Goal: Transaction & Acquisition: Download file/media

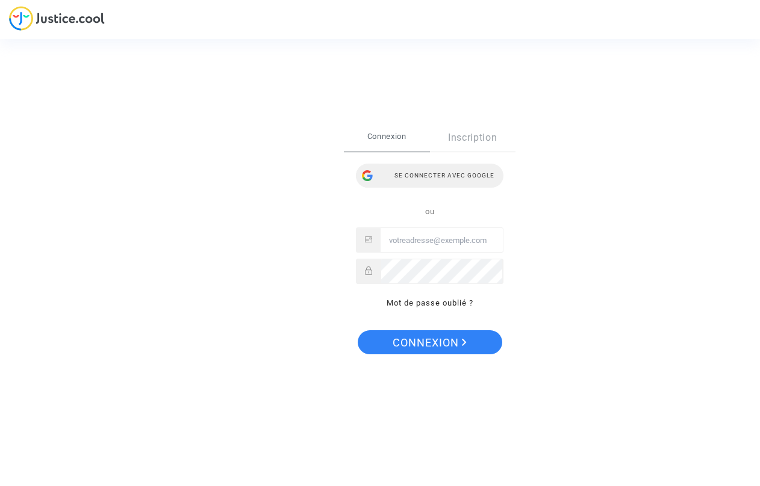
click at [446, 174] on div "Se connecter avec Google" at bounding box center [429, 176] width 147 height 24
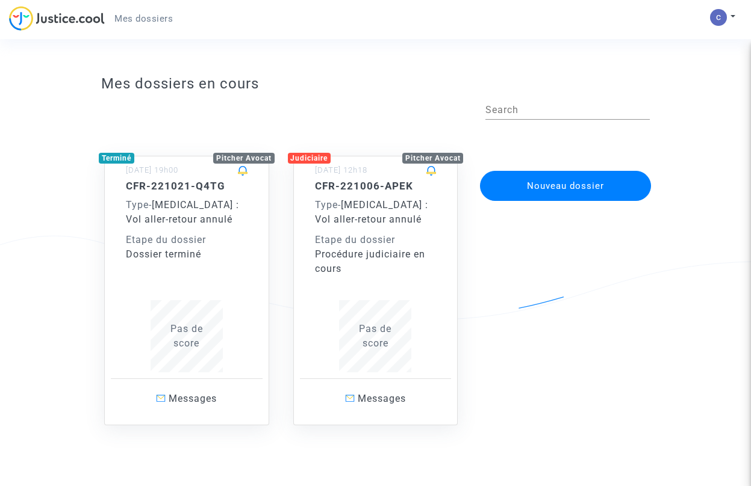
click at [403, 223] on span "[MEDICAL_DATA] : Vol aller-retour annulé" at bounding box center [371, 212] width 113 height 26
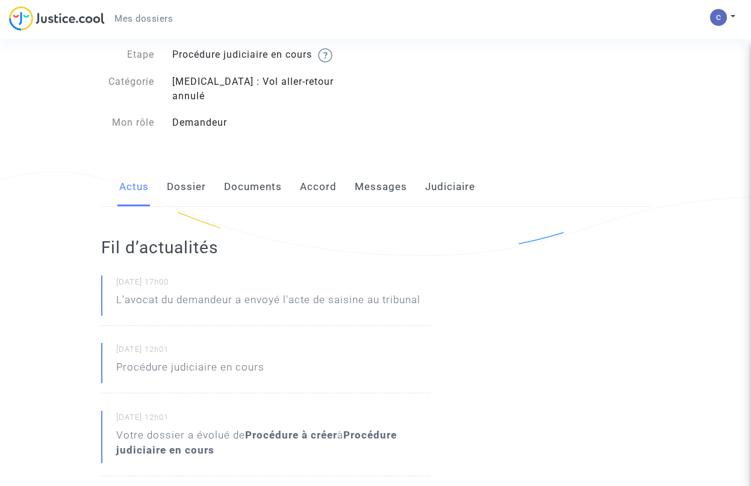
scroll to position [60, 0]
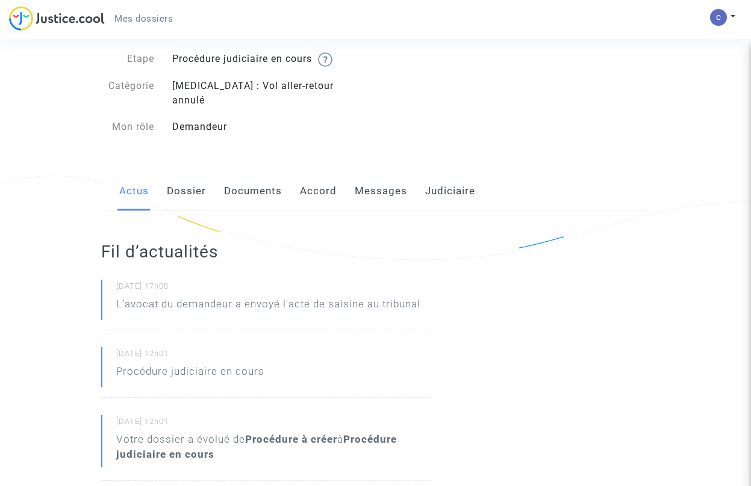
click at [191, 172] on link "Dossier" at bounding box center [186, 192] width 39 height 40
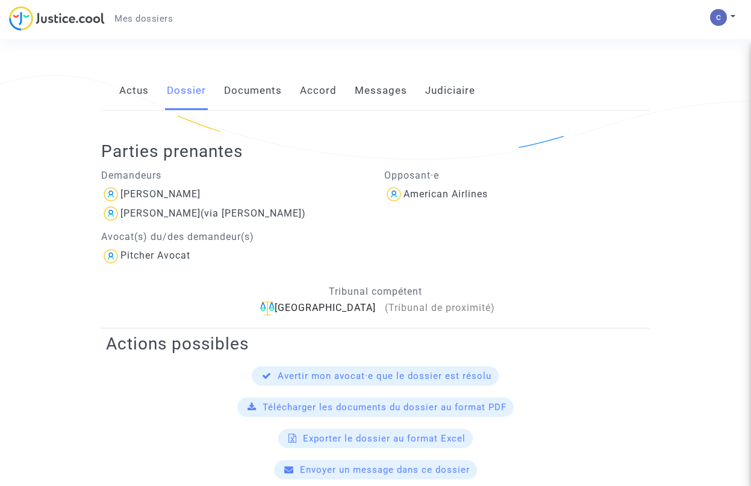
scroll to position [181, 0]
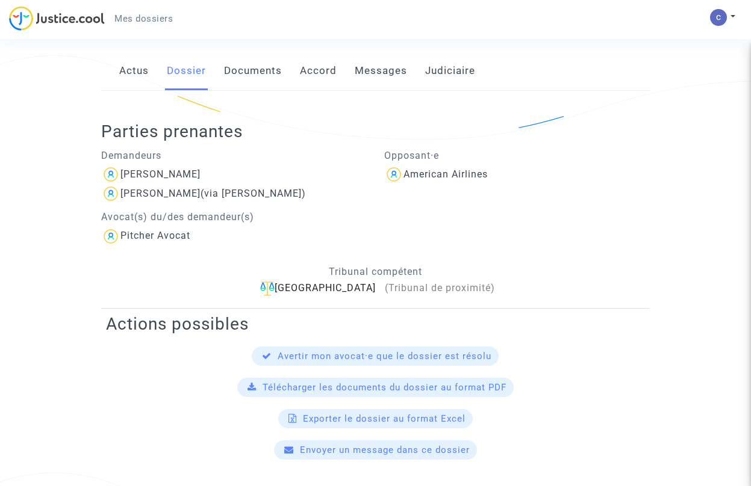
click at [353, 382] on span "Télécharger les documents du dossier au format PDF" at bounding box center [384, 387] width 244 height 11
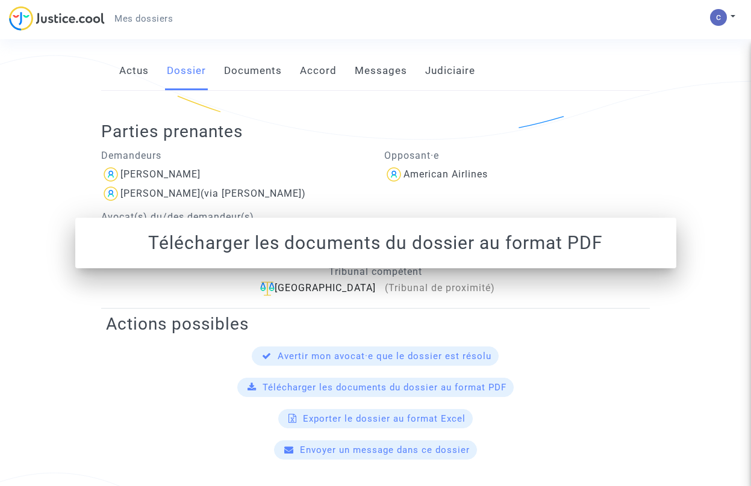
scroll to position [0, 0]
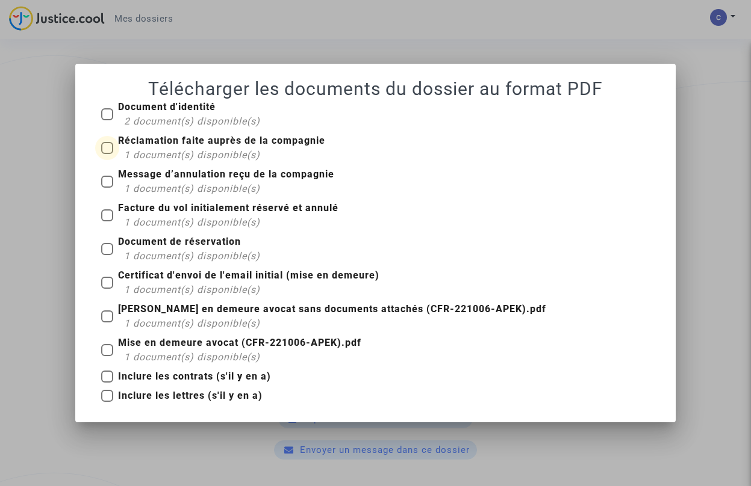
click at [108, 144] on span at bounding box center [107, 148] width 12 height 12
click at [107, 154] on input "Réclamation faite auprès de la compagnie 1 document(s) disponible(s)" at bounding box center [107, 154] width 1 height 1
checkbox input "true"
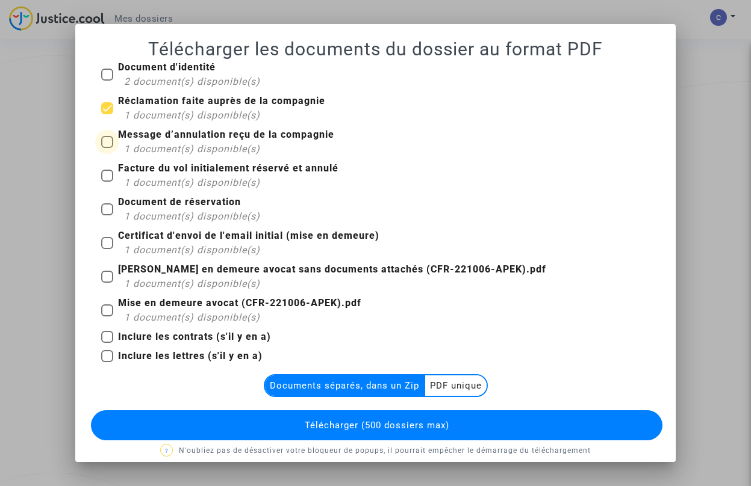
click at [103, 146] on span at bounding box center [107, 142] width 12 height 12
click at [107, 148] on input "Message d’annulation reçu de la compagnie 1 document(s) disponible(s)" at bounding box center [107, 148] width 1 height 1
checkbox input "true"
click at [106, 175] on span at bounding box center [107, 176] width 12 height 12
click at [107, 182] on input "Facture du vol initialement réservé et annulé 1 document(s) disponible(s)" at bounding box center [107, 182] width 1 height 1
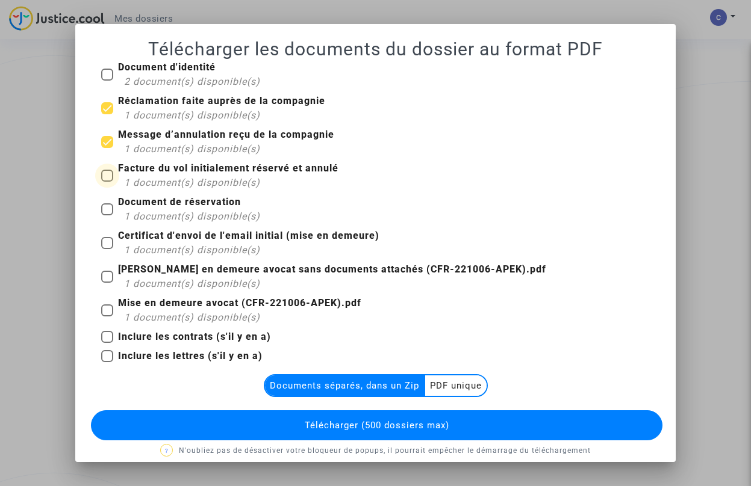
checkbox input "true"
click at [107, 212] on span at bounding box center [107, 209] width 12 height 12
click at [107, 215] on input "Document de réservation 1 document(s) disponible(s)" at bounding box center [107, 215] width 1 height 1
checkbox input "true"
click at [107, 241] on span at bounding box center [107, 243] width 12 height 12
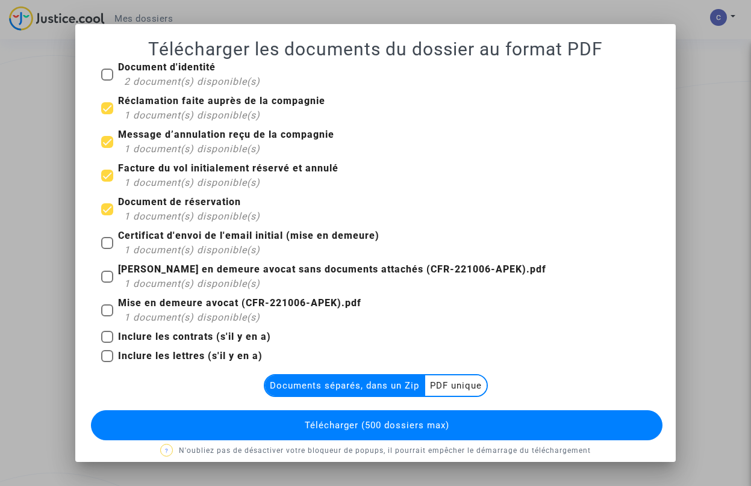
click at [107, 249] on input "Certificat d'envoi de l'email initial (mise en demeure) 1 document(s) disponibl…" at bounding box center [107, 249] width 1 height 1
checkbox input "true"
click at [104, 271] on span at bounding box center [107, 277] width 12 height 12
click at [107, 283] on input "[PERSON_NAME] en demeure avocat sans documents attachés (CFR-221006-APEK).pdf 1…" at bounding box center [107, 283] width 1 height 1
checkbox input "true"
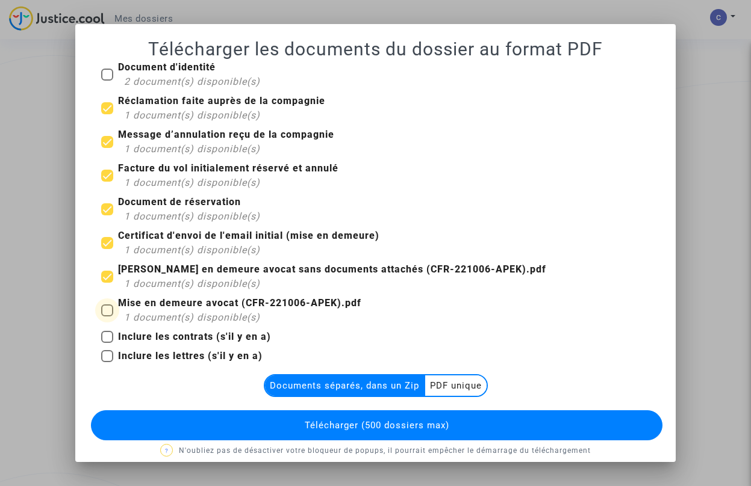
click at [103, 310] on span at bounding box center [107, 311] width 12 height 12
click at [107, 317] on input "Mise en demeure avocat (CFR-221006-APEK).pdf 1 document(s) disponible(s)" at bounding box center [107, 317] width 1 height 1
checkbox input "true"
click at [101, 338] on span at bounding box center [107, 337] width 12 height 12
click at [107, 343] on input "Inclure les contrats (s'il y en a)" at bounding box center [107, 343] width 1 height 1
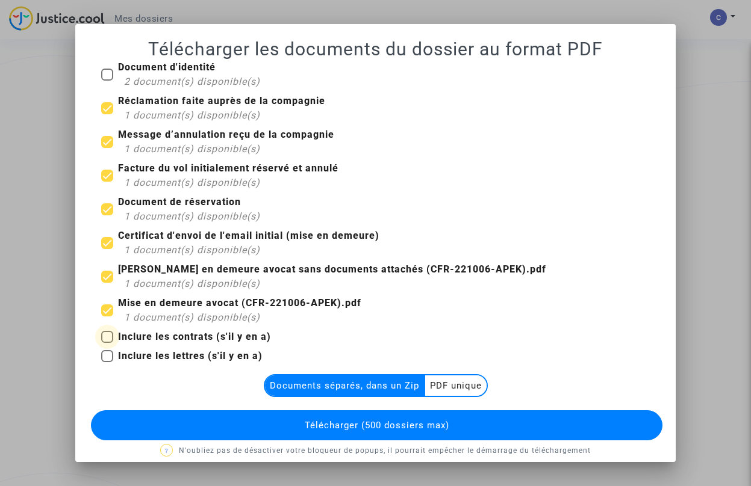
checkbox input "true"
click at [102, 350] on span at bounding box center [107, 356] width 12 height 12
click at [107, 362] on input "Inclure les lettres (s'il y en a)" at bounding box center [107, 362] width 1 height 1
checkbox input "true"
click at [432, 426] on span "Télécharger (500 dossiers max)" at bounding box center [377, 425] width 144 height 11
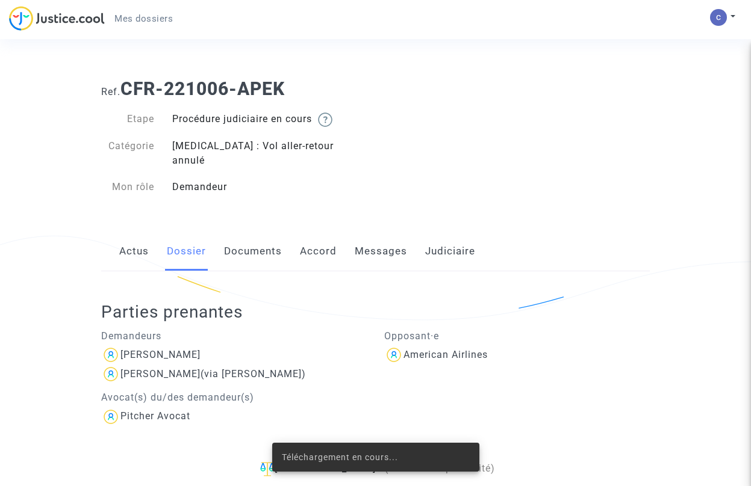
scroll to position [181, 0]
